Goal: Book appointment/travel/reservation

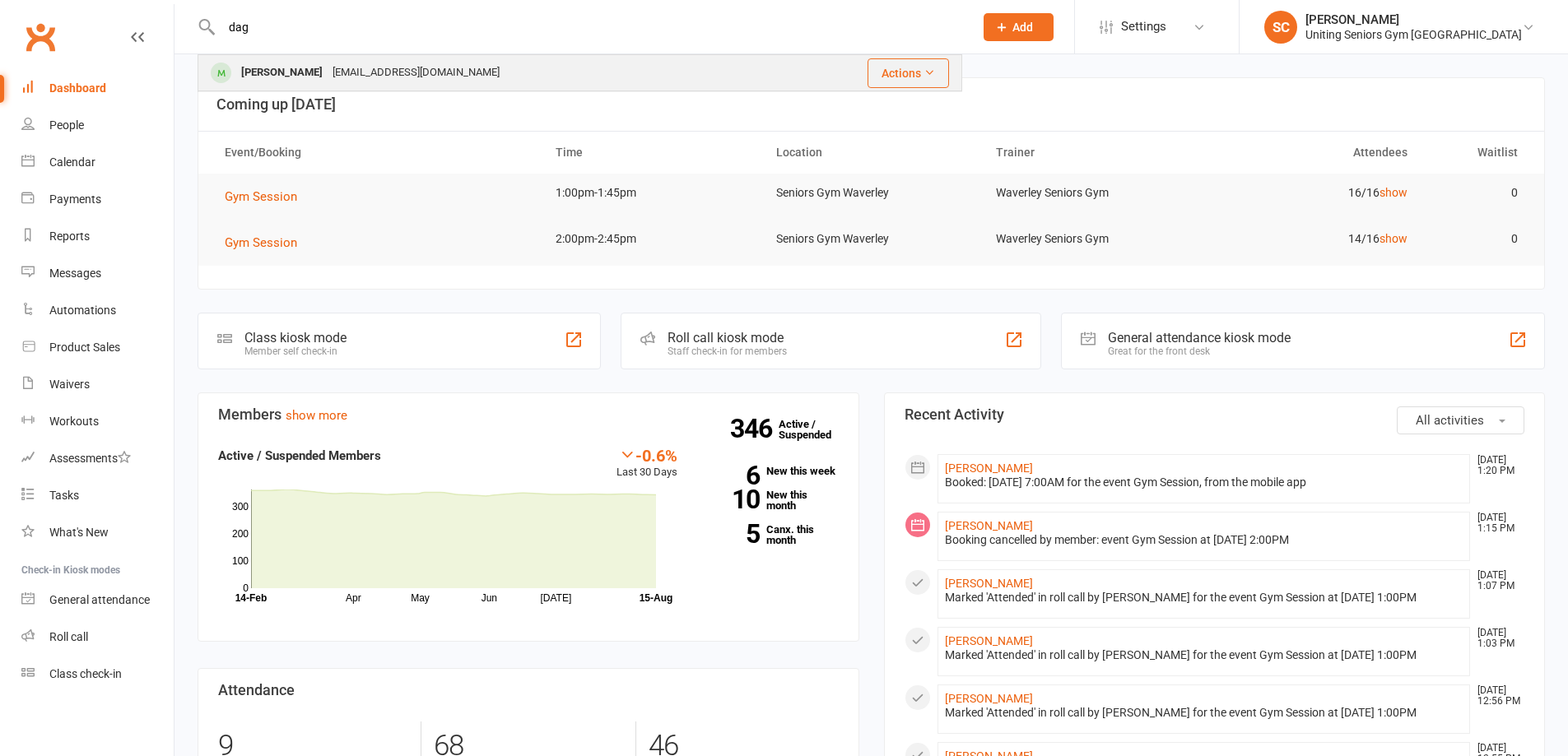
type input "dag"
click at [355, 74] on div "[EMAIL_ADDRESS][DOMAIN_NAME]" at bounding box center [416, 73] width 177 height 24
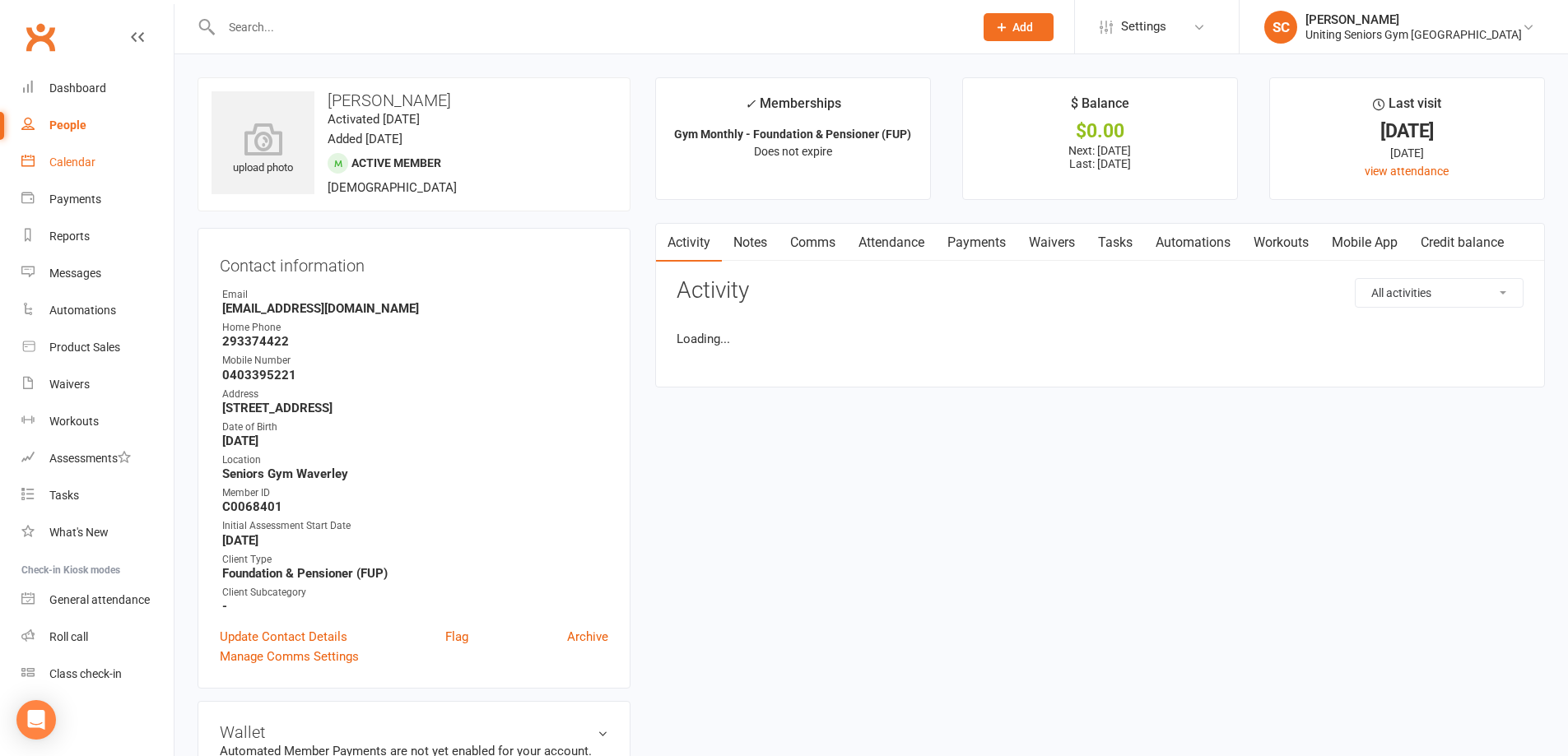
click at [77, 163] on div "Calendar" at bounding box center [72, 163] width 46 height 14
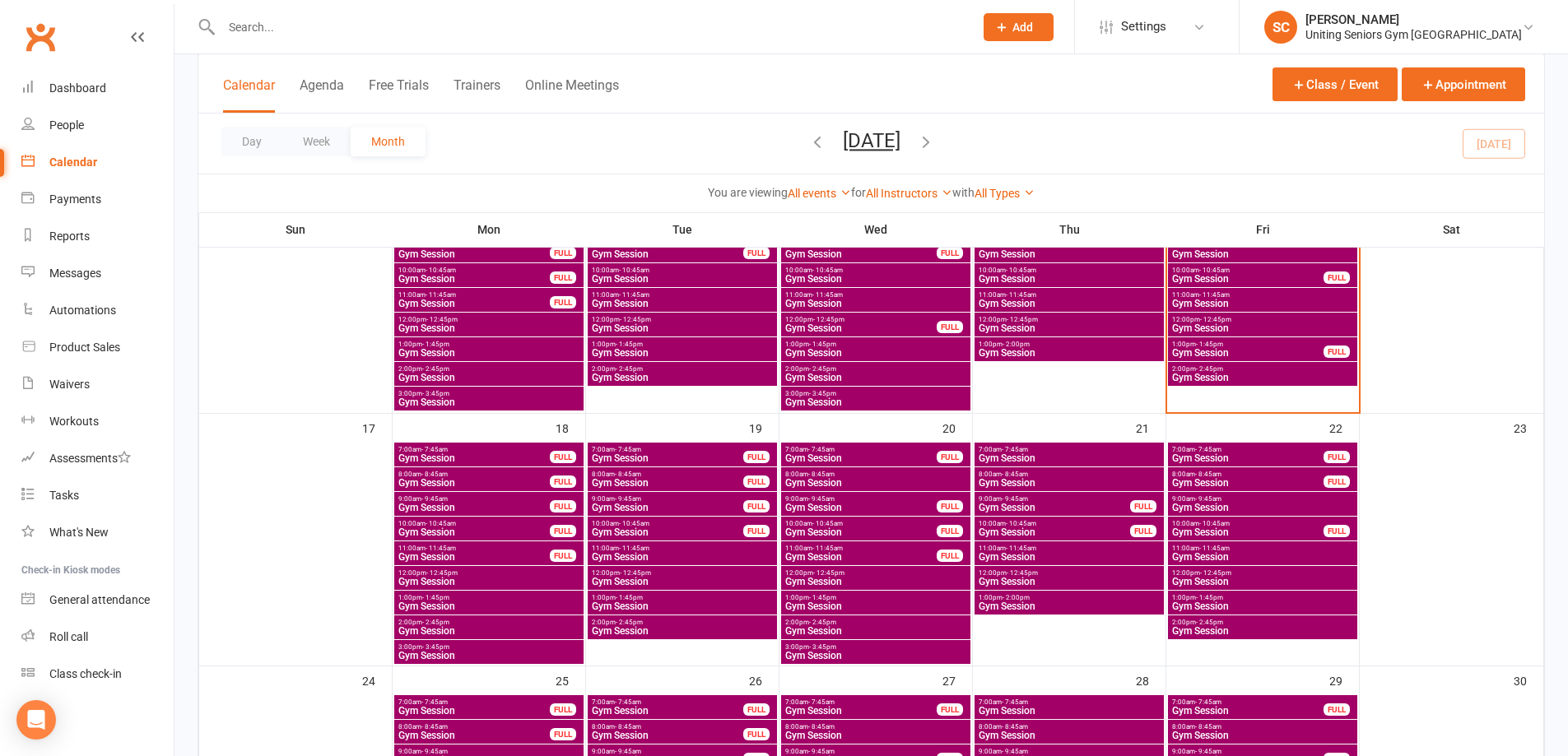
scroll to position [740, 0]
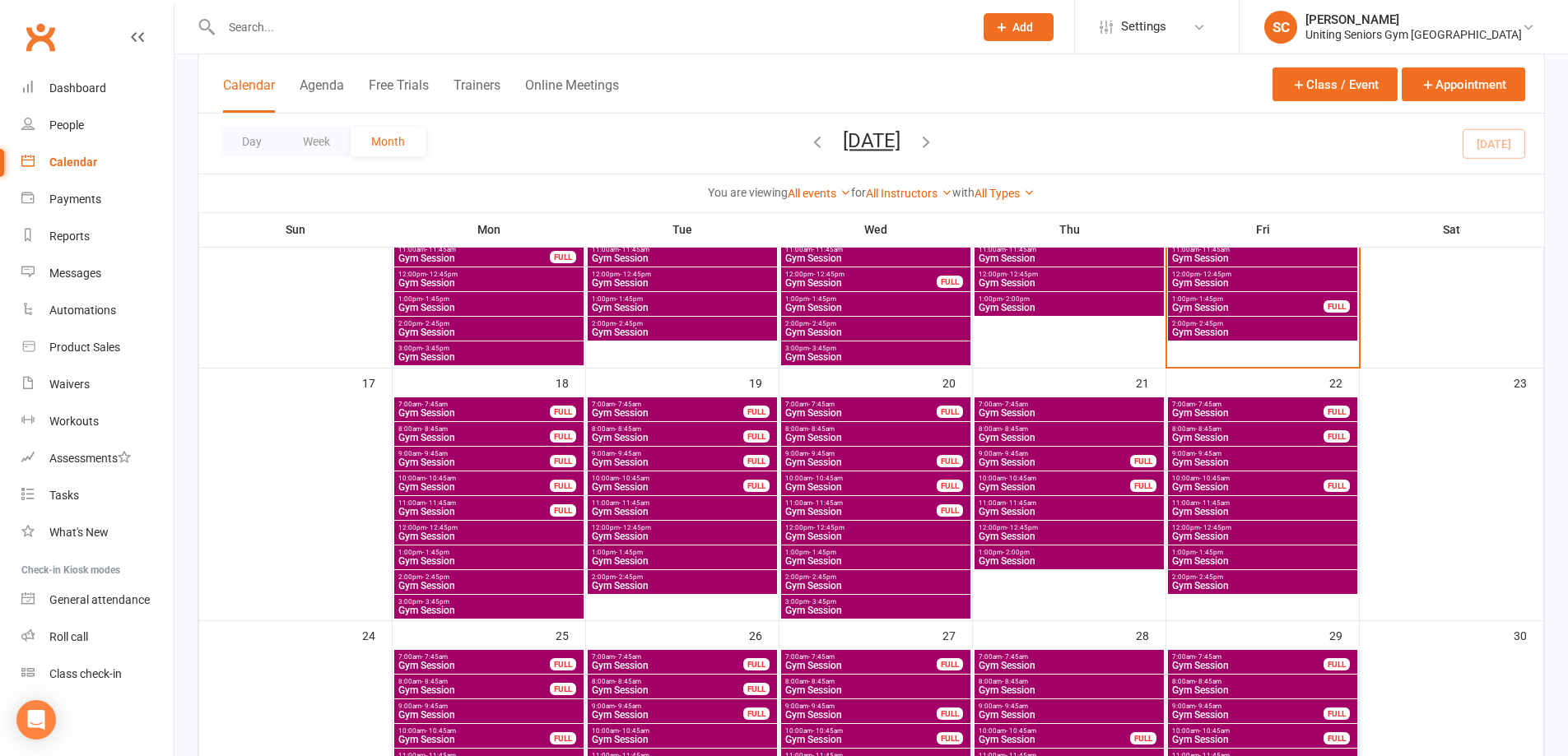
click at [1235, 497] on div "11:00am - 11:45am Gym Session" at bounding box center [1261, 508] width 189 height 24
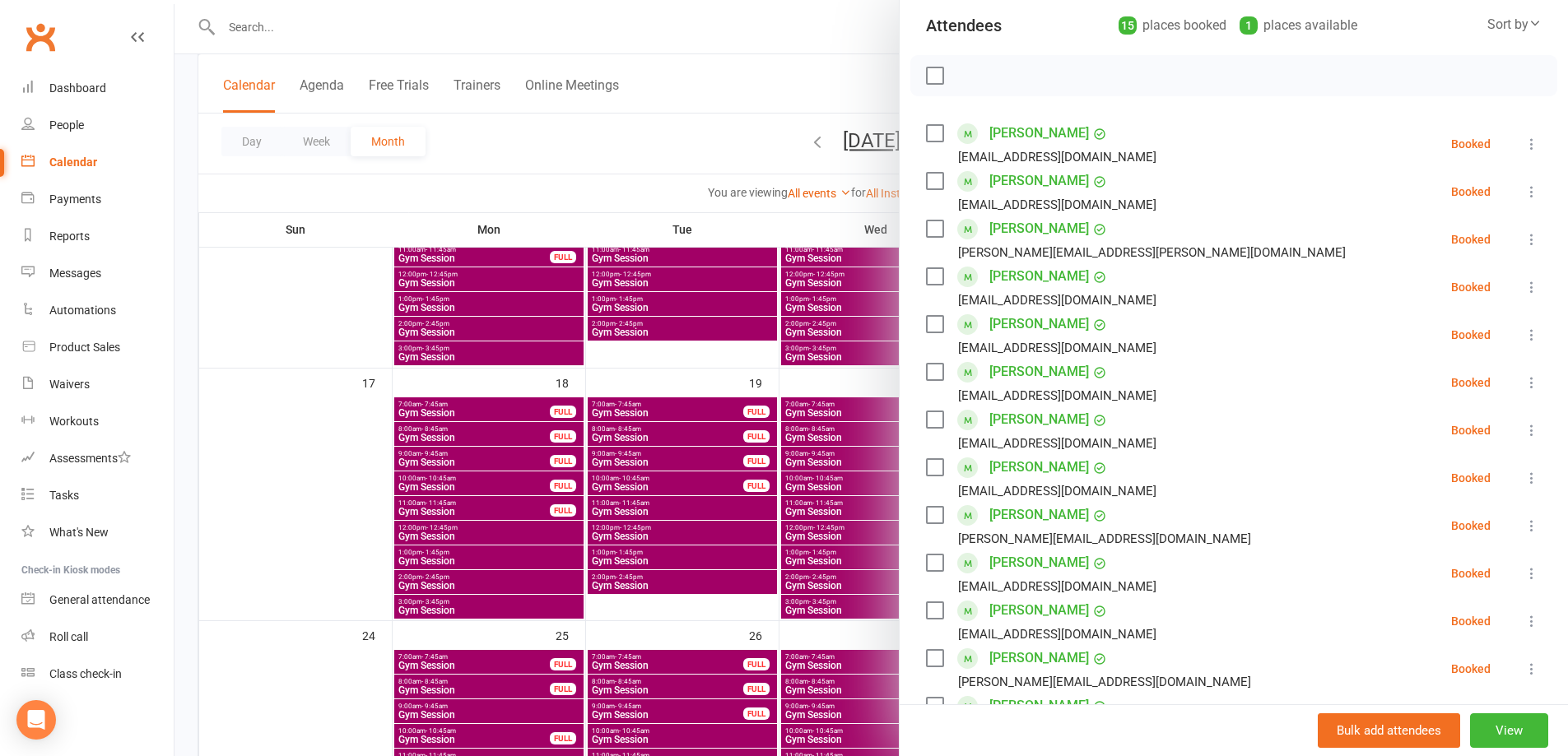
scroll to position [164, 0]
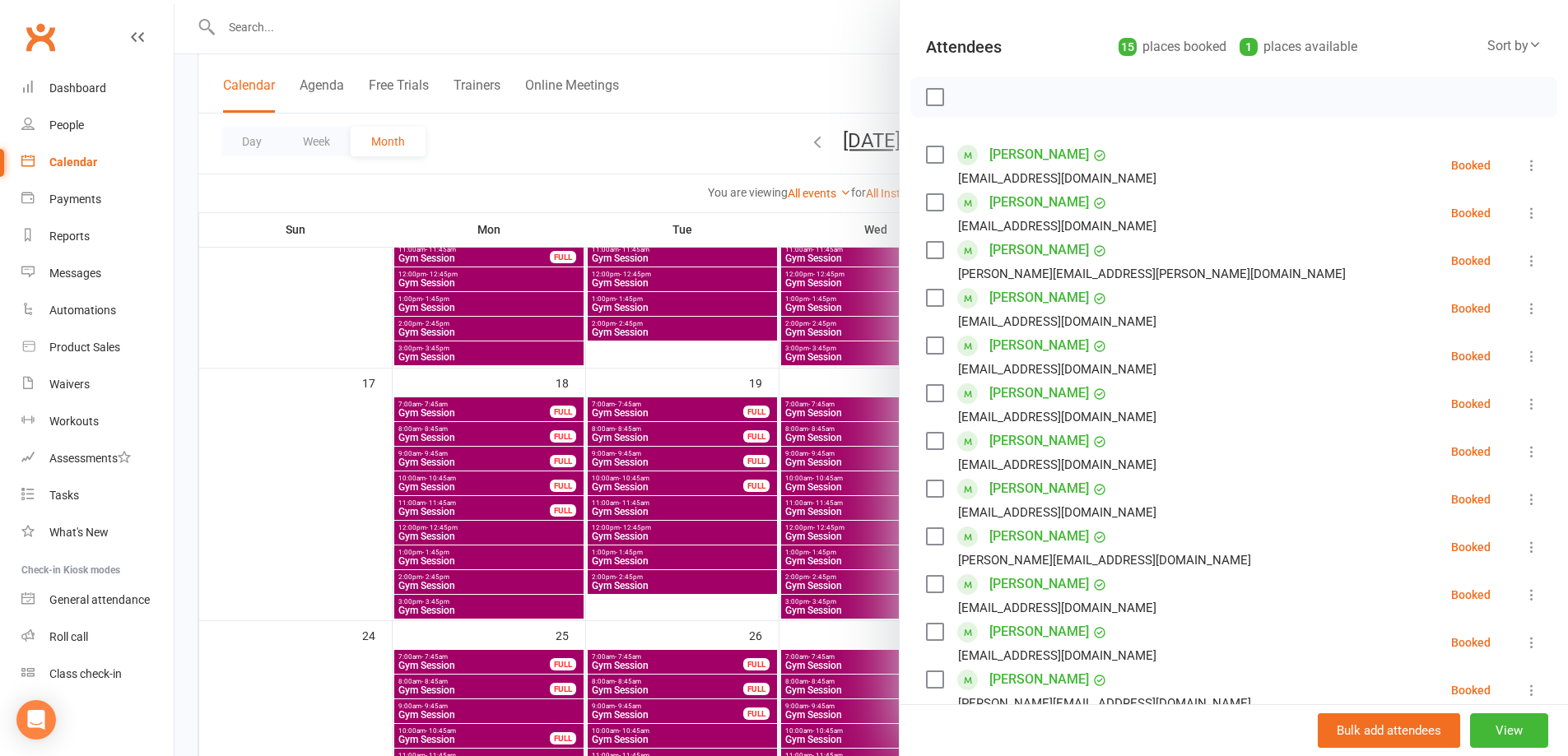
click at [741, 176] on div at bounding box center [871, 378] width 1393 height 756
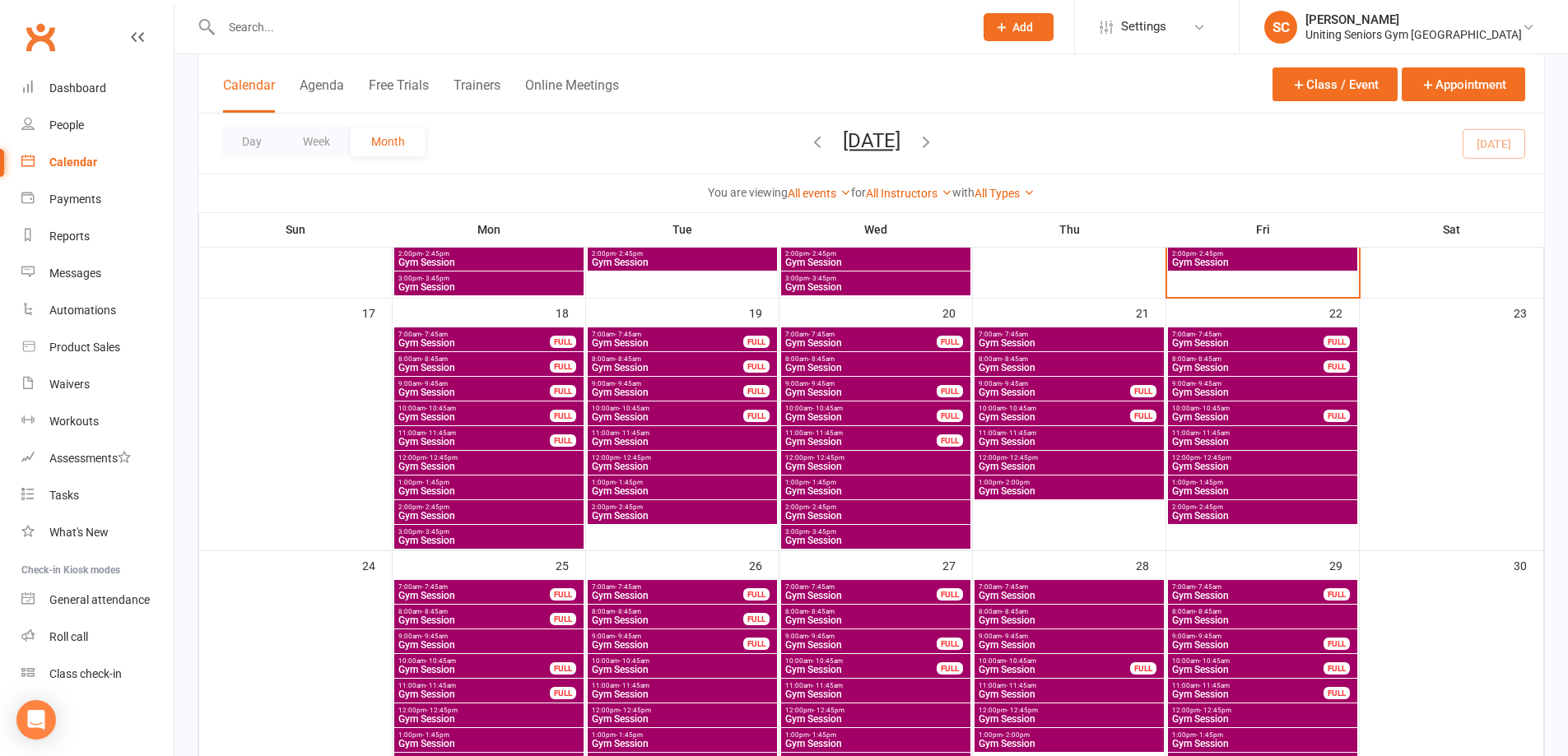
scroll to position [987, 0]
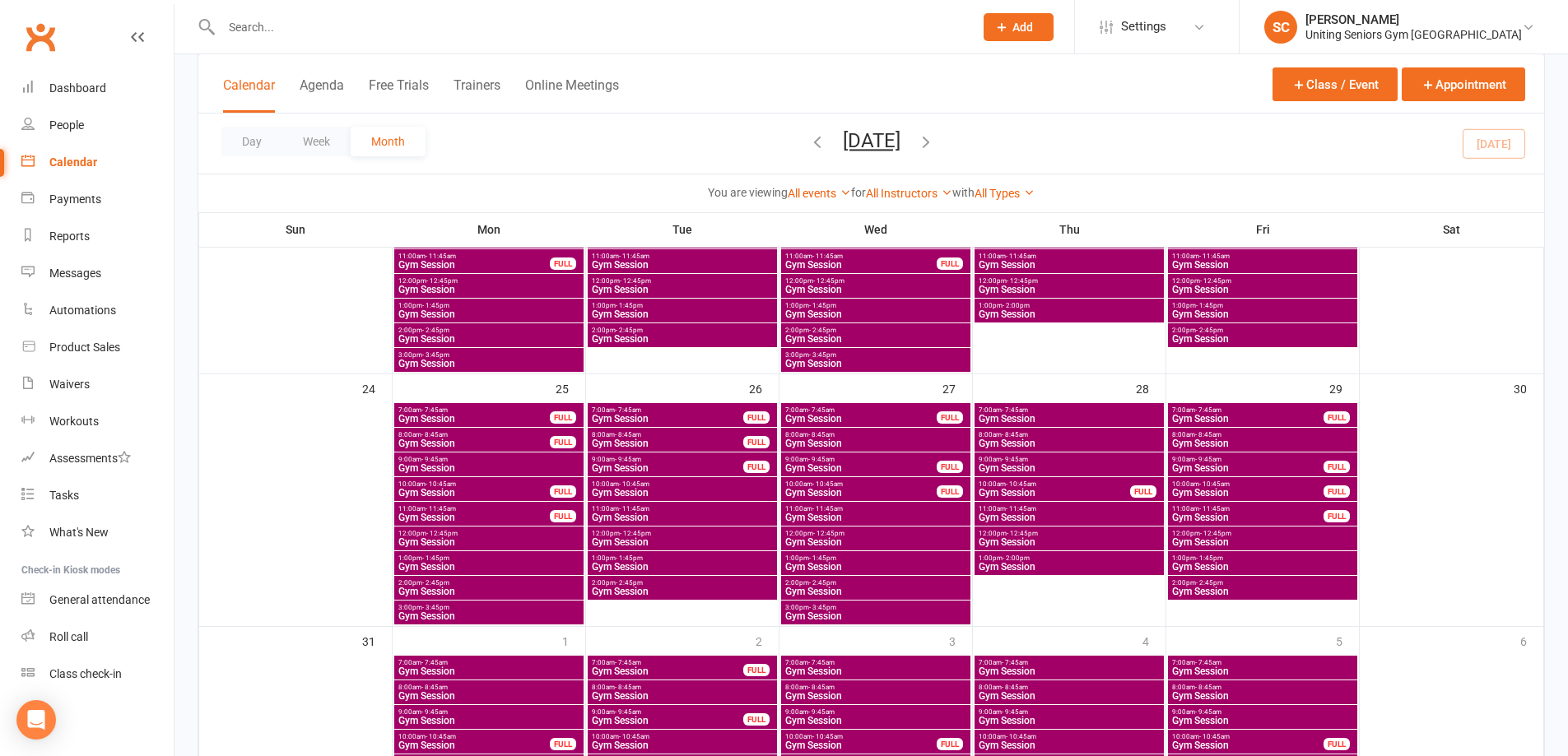
click at [1245, 566] on span "Gym Session" at bounding box center [1262, 566] width 183 height 10
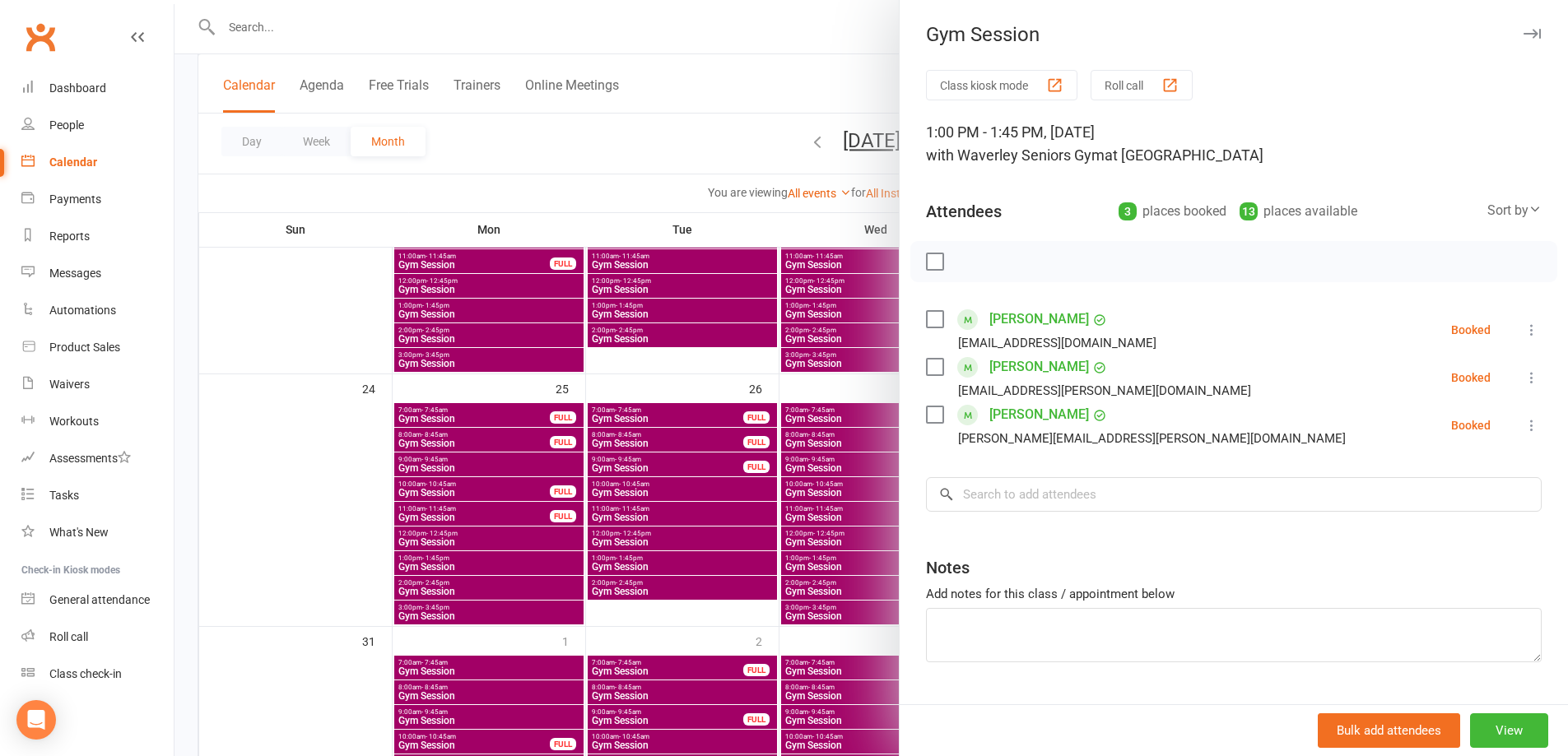
click at [687, 175] on div at bounding box center [871, 378] width 1393 height 756
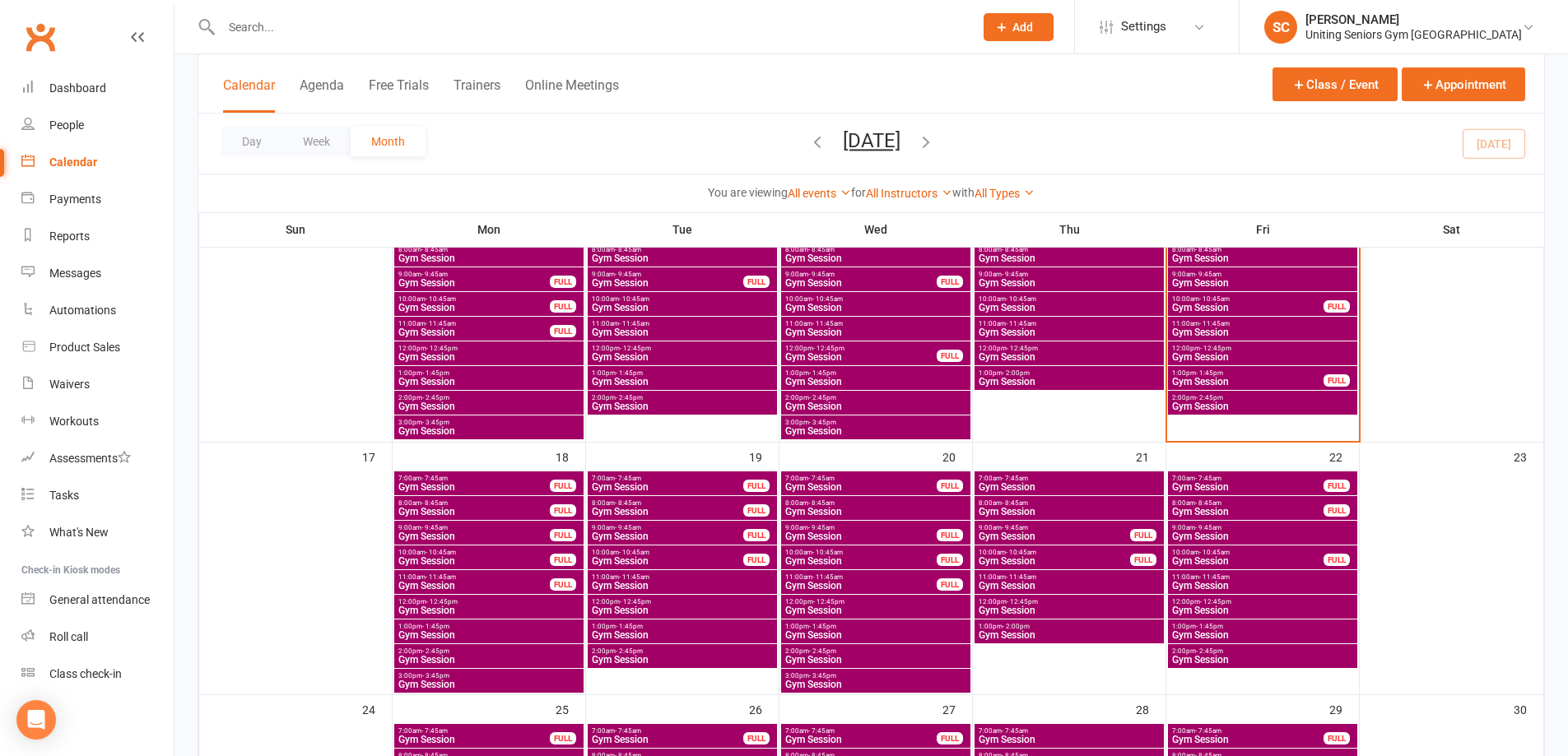
scroll to position [658, 0]
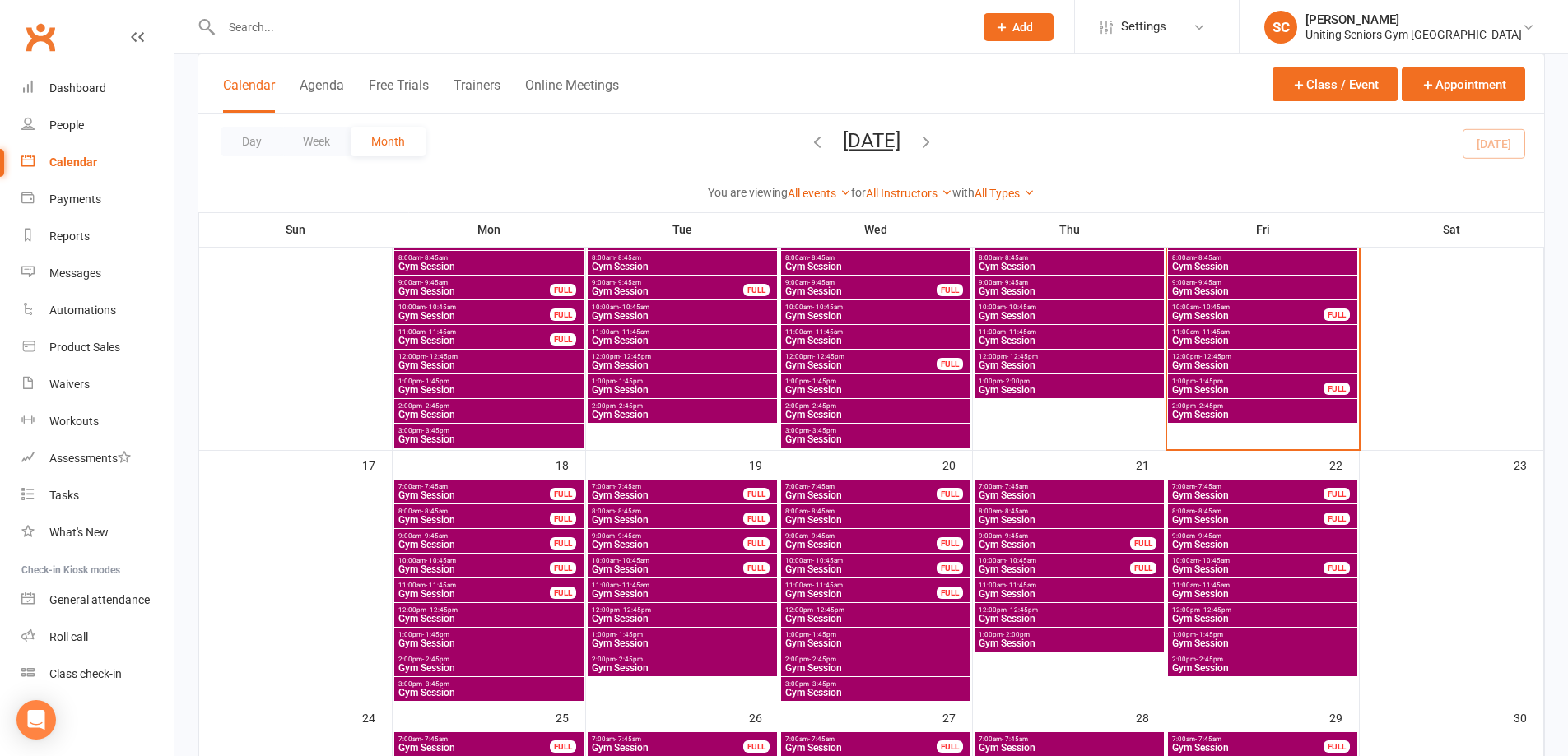
click at [1208, 635] on span "- 1:45pm" at bounding box center [1209, 634] width 27 height 8
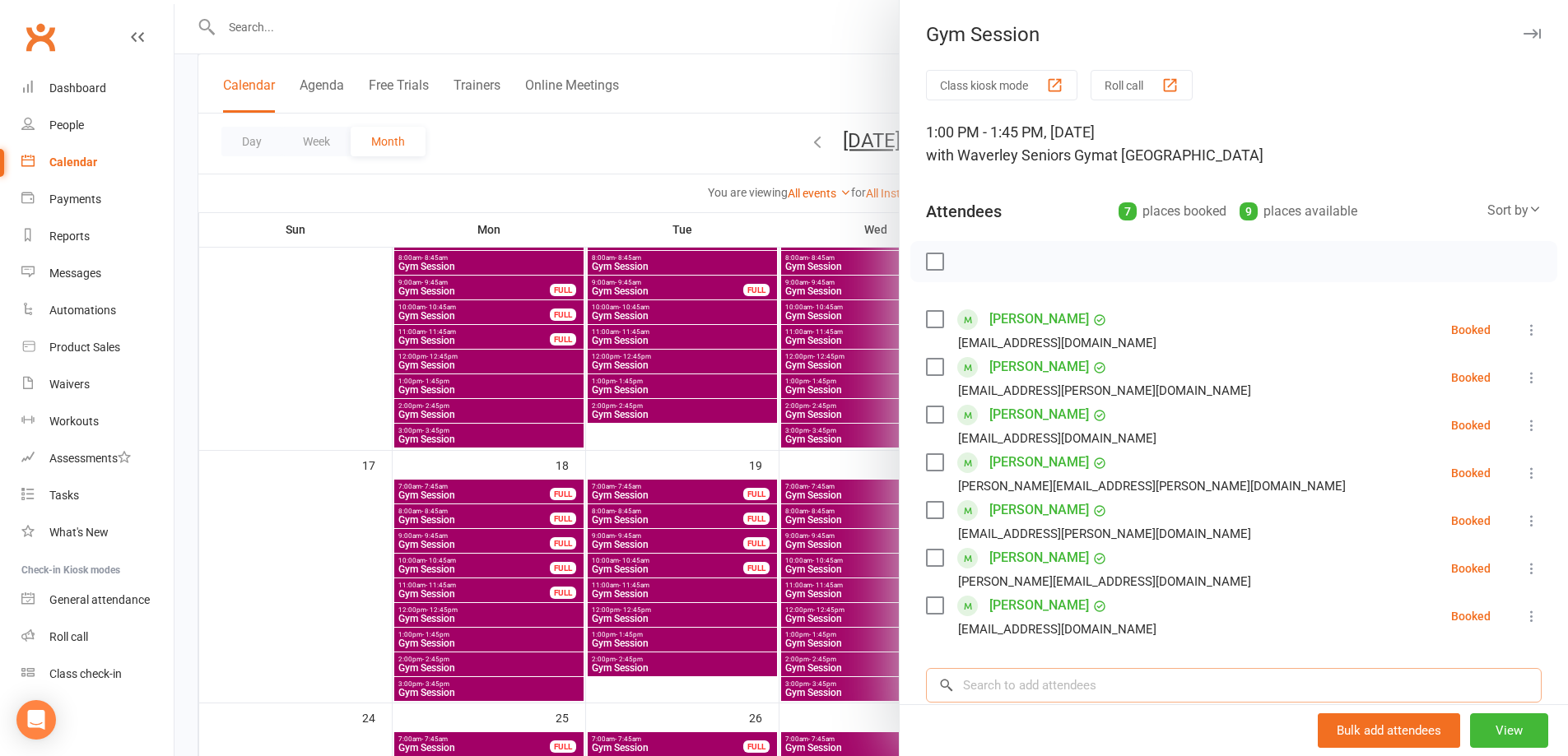
click at [1053, 688] on input "search" at bounding box center [1233, 685] width 616 height 35
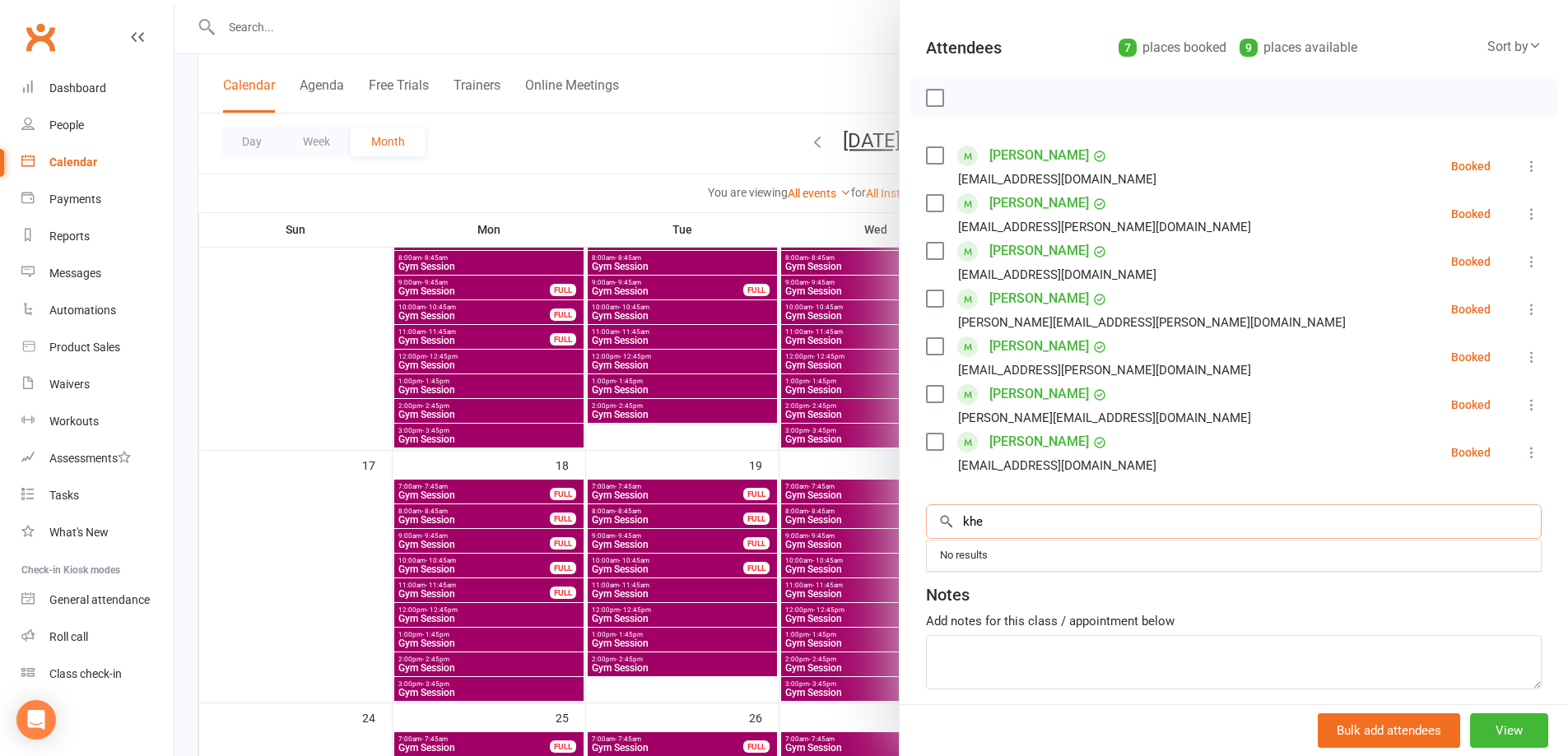
scroll to position [164, 0]
type input "k"
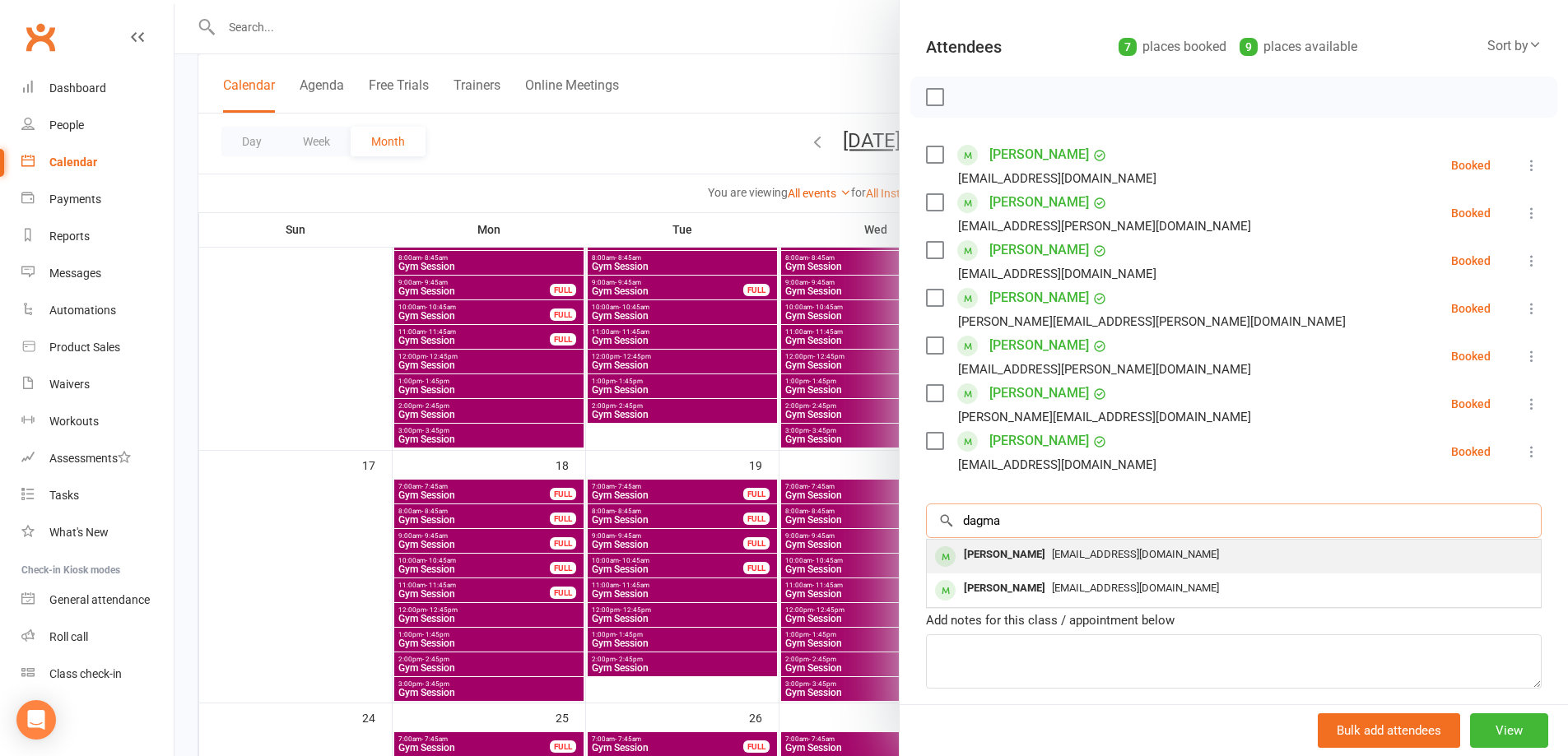
type input "dagma"
click at [1051, 548] on span "[EMAIL_ADDRESS][DOMAIN_NAME]" at bounding box center [1134, 554] width 167 height 13
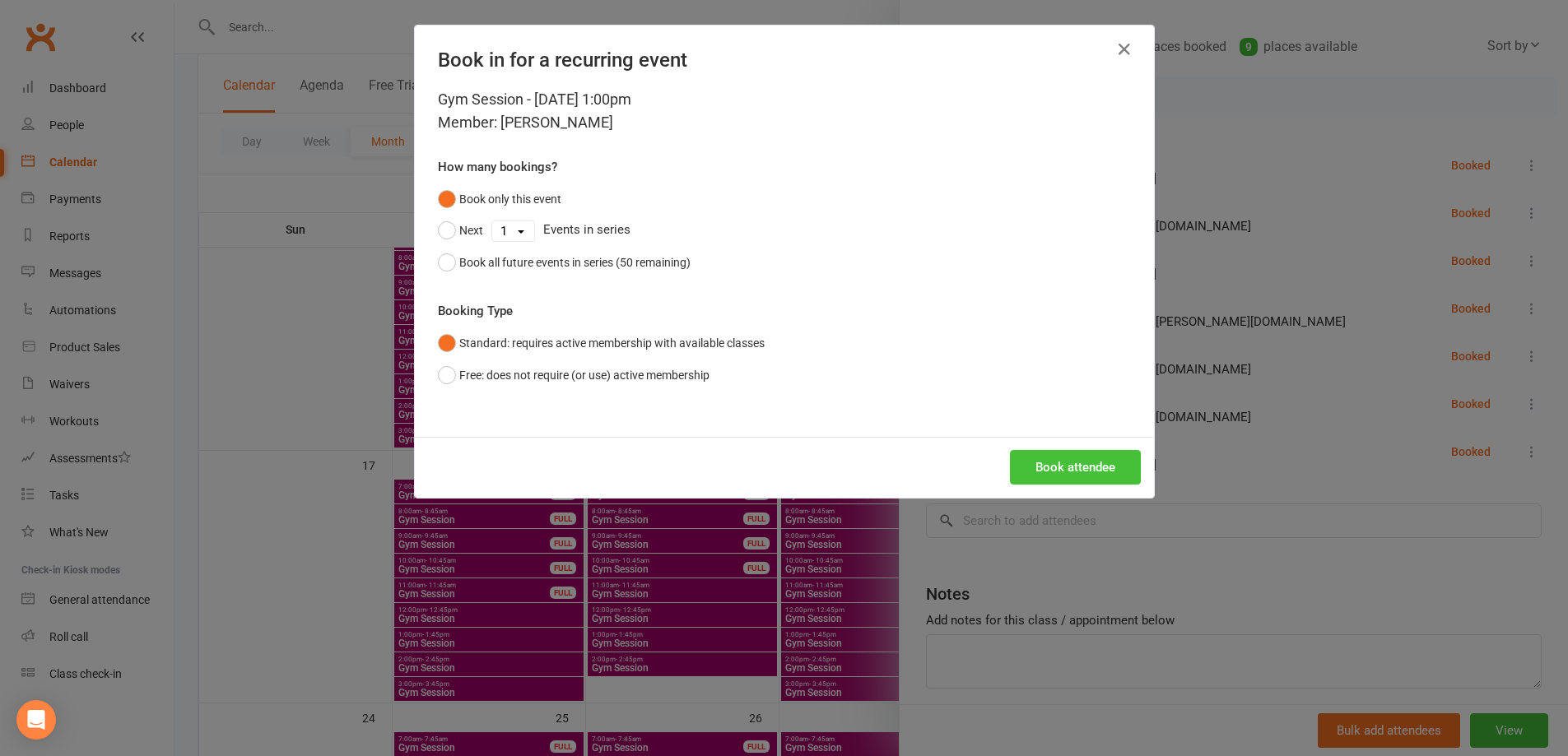
click at [1080, 454] on button "Book attendee" at bounding box center [1075, 466] width 130 height 35
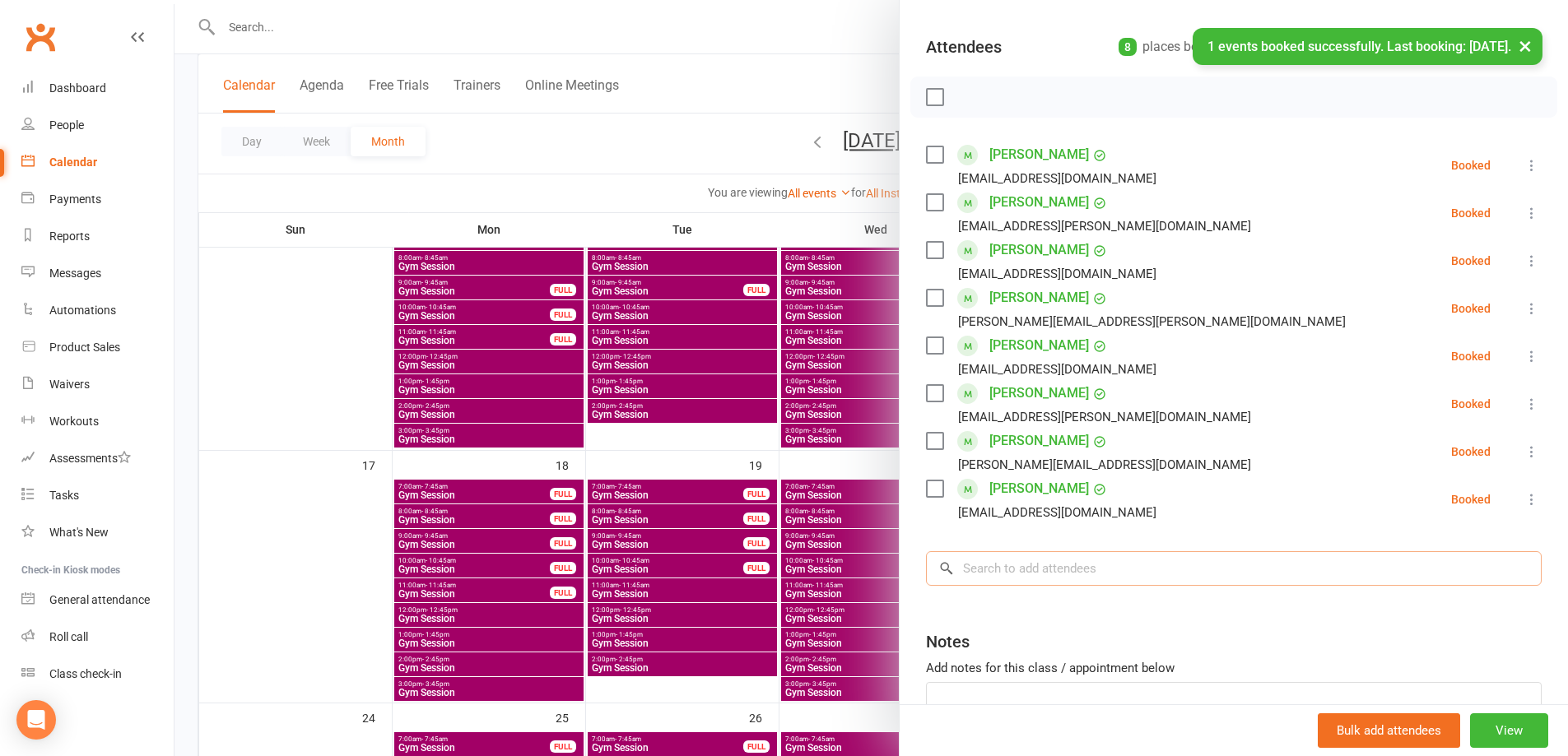
click at [1103, 579] on input "search" at bounding box center [1233, 568] width 616 height 35
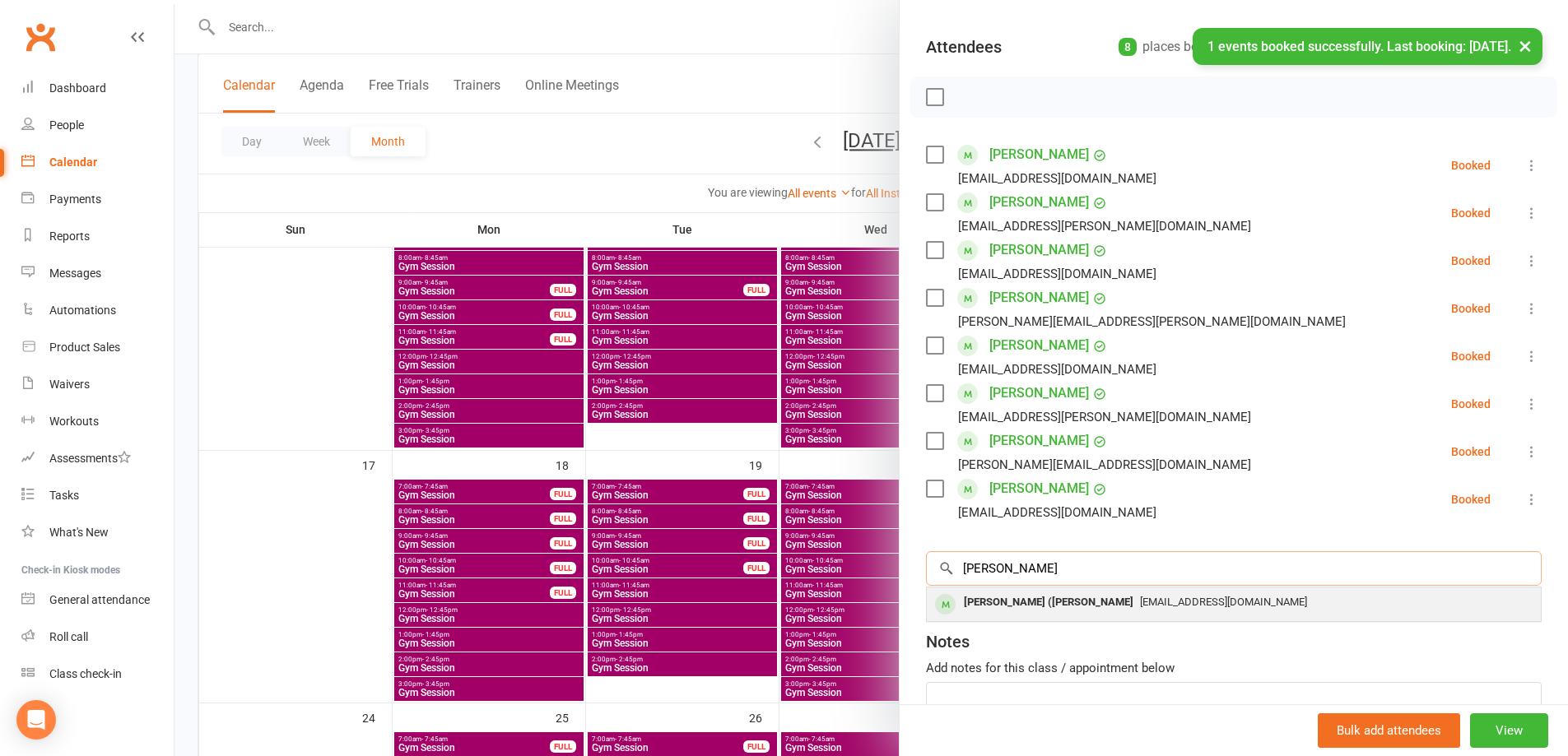
type input "[PERSON_NAME]"
click at [1139, 601] on span "[EMAIL_ADDRESS][DOMAIN_NAME]" at bounding box center [1222, 601] width 167 height 13
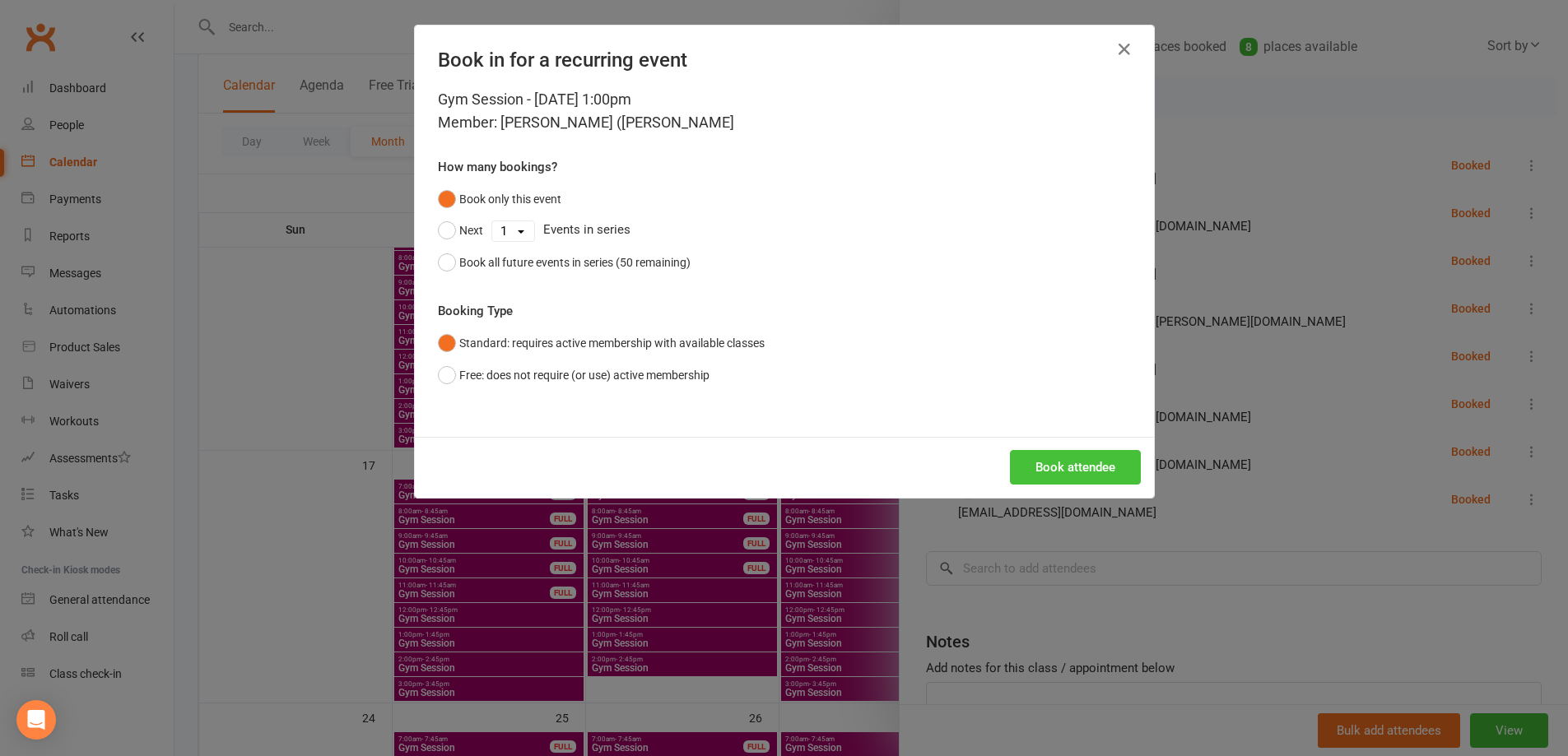
click at [1081, 452] on button "Book attendee" at bounding box center [1075, 466] width 130 height 35
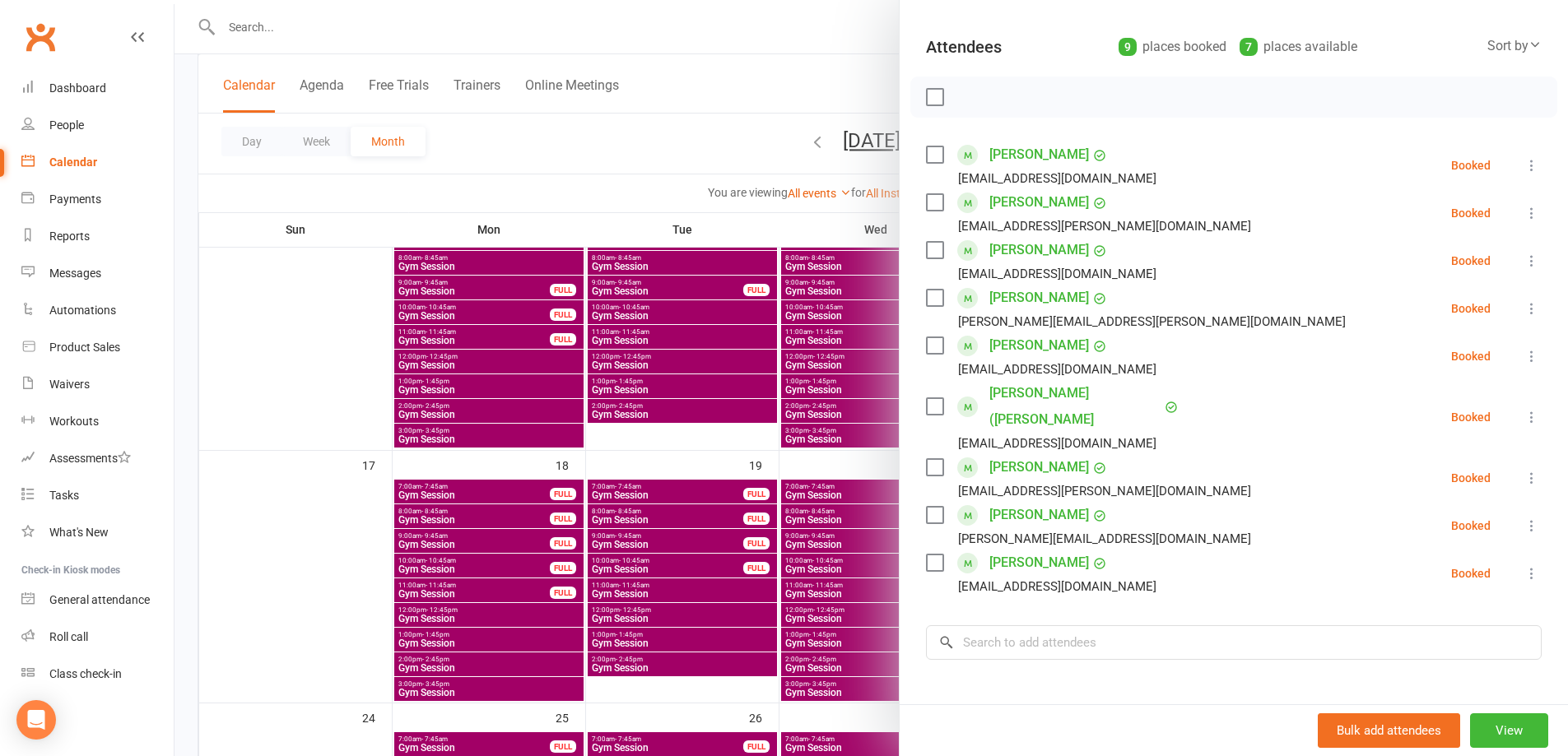
click at [723, 131] on div at bounding box center [871, 378] width 1393 height 756
